Goal: Task Accomplishment & Management: Manage account settings

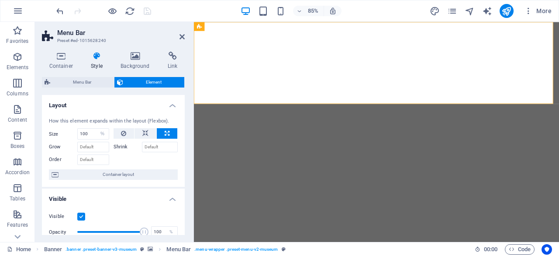
select select "%"
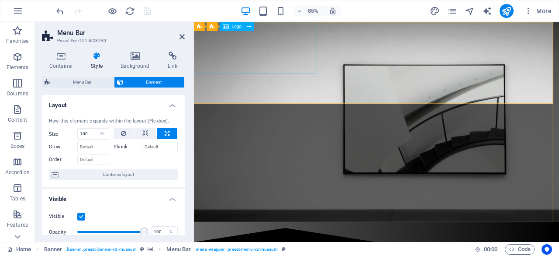
scroll to position [229, 0]
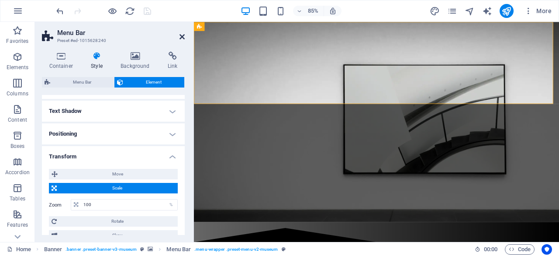
click at [183, 35] on icon at bounding box center [182, 36] width 5 height 7
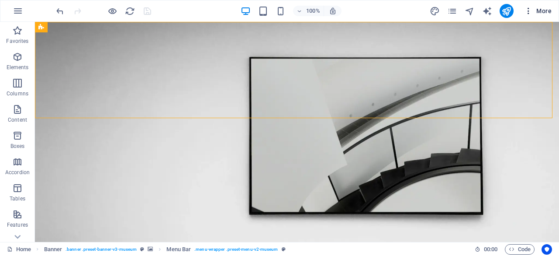
click at [529, 17] on button "More" at bounding box center [538, 11] width 35 height 14
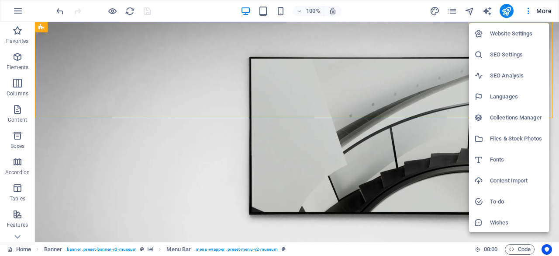
click at [506, 40] on li "Website Settings" at bounding box center [509, 33] width 80 height 21
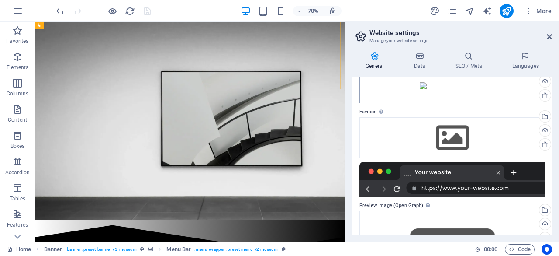
scroll to position [50, 0]
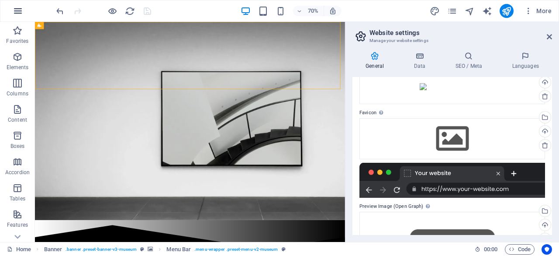
click at [21, 11] on icon "button" at bounding box center [18, 11] width 10 height 10
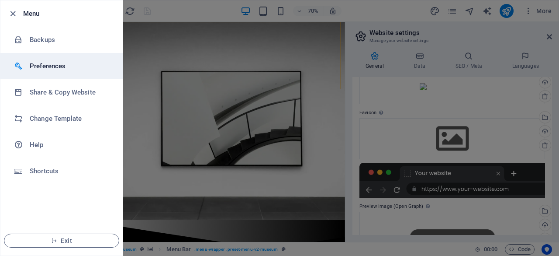
click at [56, 66] on h6 "Preferences" at bounding box center [70, 66] width 81 height 10
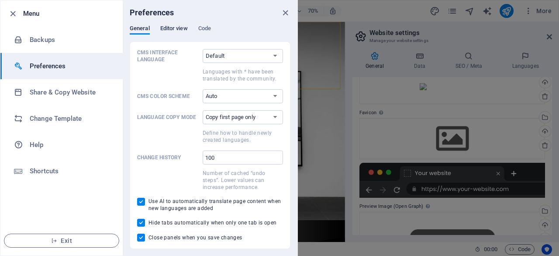
click at [161, 32] on span "Editor view" at bounding box center [174, 29] width 28 height 12
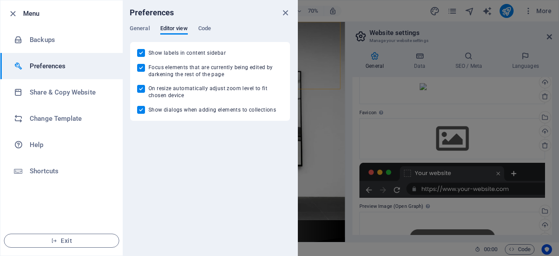
click at [198, 26] on div "General Editor view Code" at bounding box center [210, 33] width 161 height 17
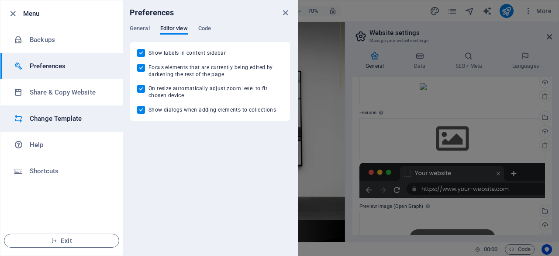
click at [52, 115] on h6 "Change Template" at bounding box center [70, 118] width 81 height 10
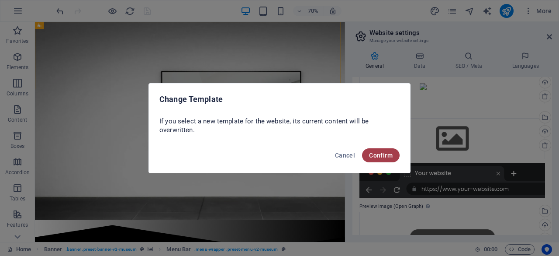
click at [381, 158] on span "Confirm" at bounding box center [381, 155] width 24 height 7
